Goal: Information Seeking & Learning: Learn about a topic

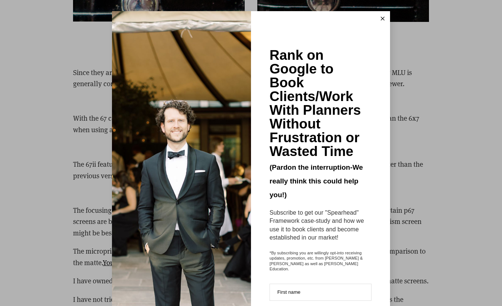
scroll to position [2045, 0]
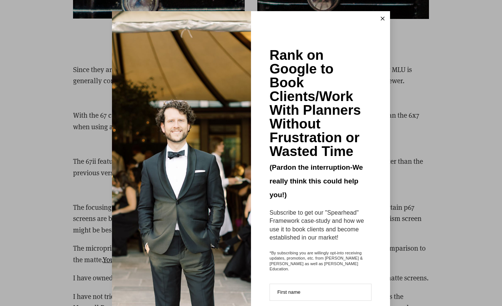
click at [384, 18] on icon at bounding box center [383, 19] width 4 height 4
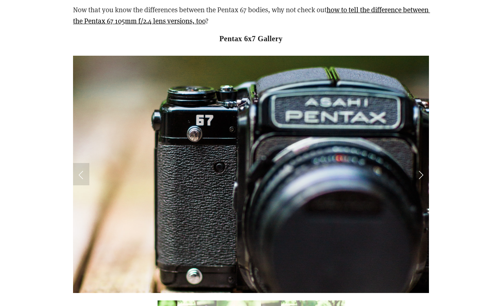
scroll to position [3796, 0]
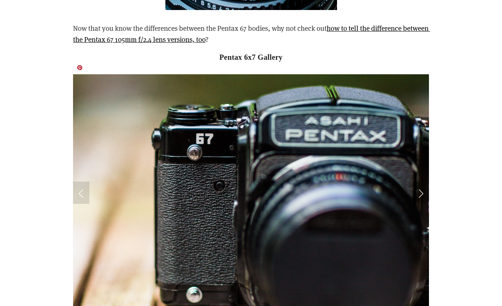
click at [421, 183] on link "Next Slide" at bounding box center [421, 192] width 16 height 22
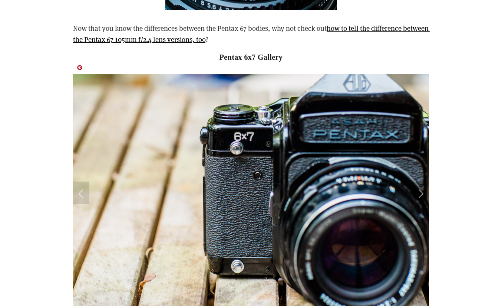
click at [421, 183] on link "Next Slide" at bounding box center [421, 192] width 16 height 22
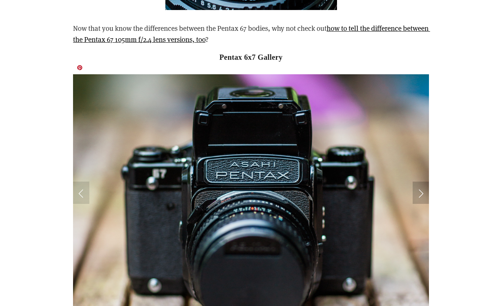
click at [421, 183] on link "Next Slide" at bounding box center [421, 192] width 16 height 22
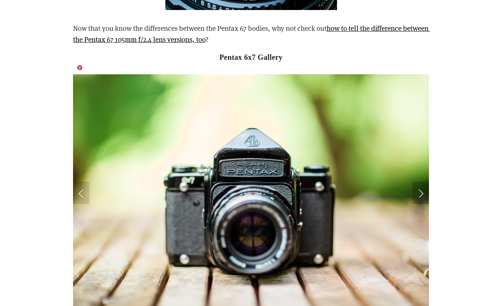
click at [421, 183] on link "Next Slide" at bounding box center [421, 192] width 16 height 22
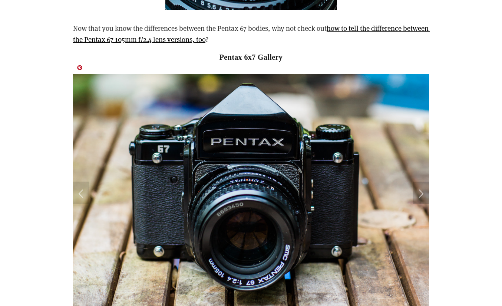
click at [421, 183] on link "Next Slide" at bounding box center [421, 192] width 16 height 22
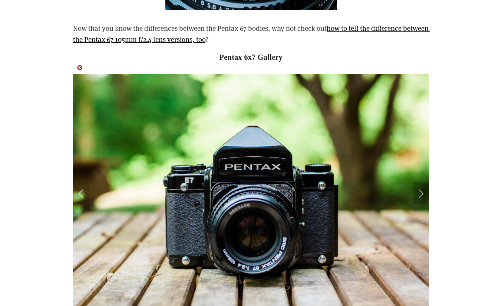
click at [421, 183] on link "Next Slide" at bounding box center [421, 192] width 16 height 22
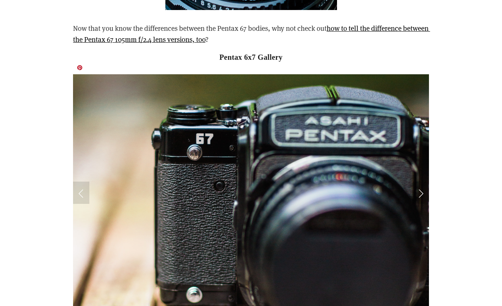
click at [421, 183] on link "Next Slide" at bounding box center [421, 192] width 16 height 22
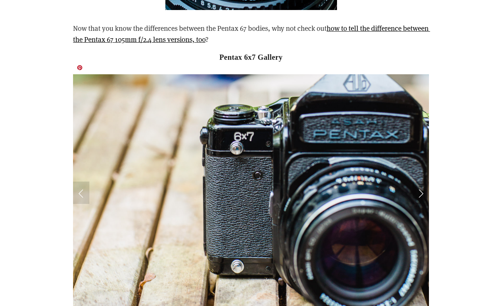
click at [421, 183] on link "Next Slide" at bounding box center [421, 192] width 16 height 22
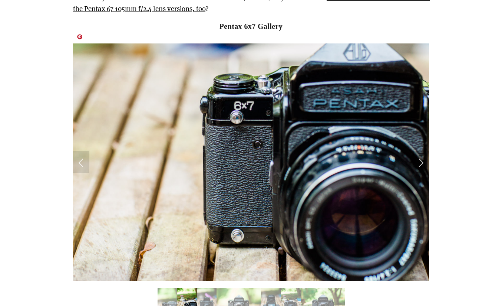
scroll to position [3877, 0]
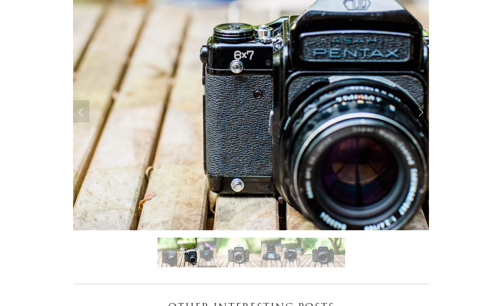
click at [323, 238] on img "Slide 7" at bounding box center [323, 252] width 45 height 30
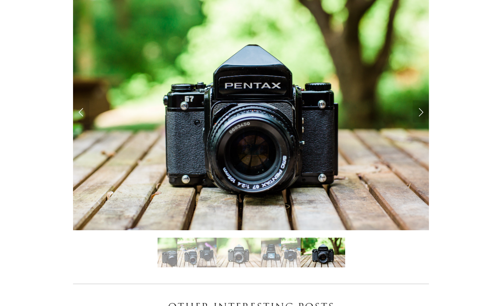
click at [293, 238] on img "Slide 6" at bounding box center [291, 252] width 20 height 30
